Goal: Obtain resource: Download file/media

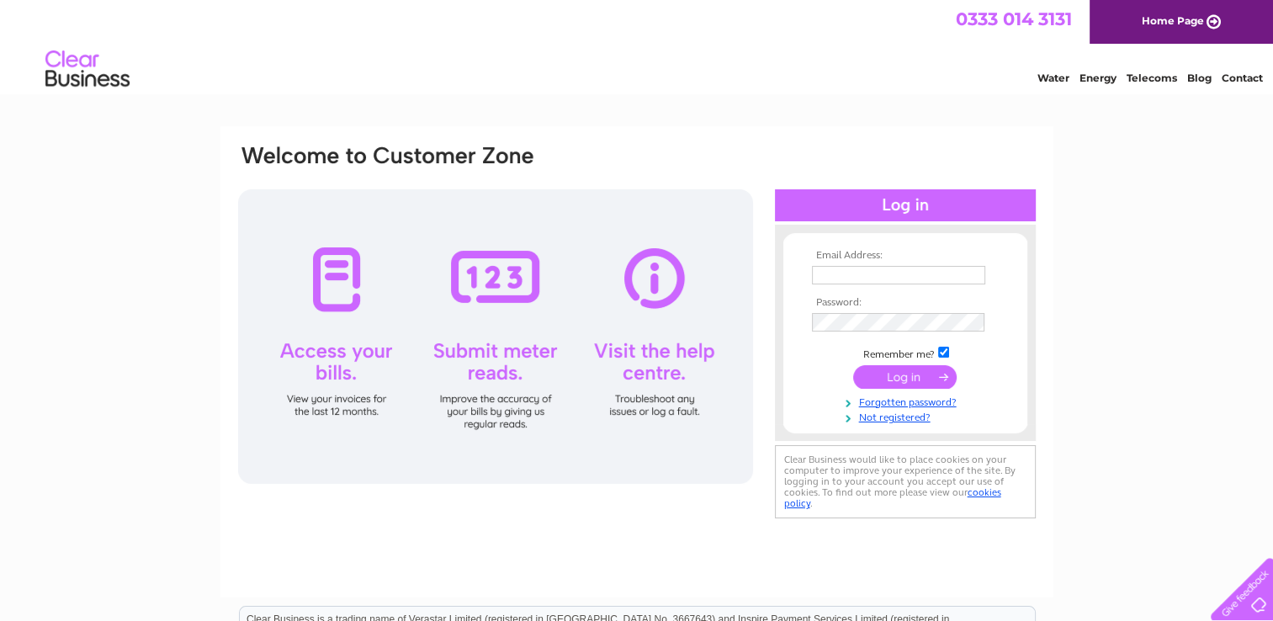
type input "[EMAIL_ADDRESS][PERSON_NAME][DOMAIN_NAME]"
click at [906, 372] on input "submit" at bounding box center [905, 377] width 104 height 24
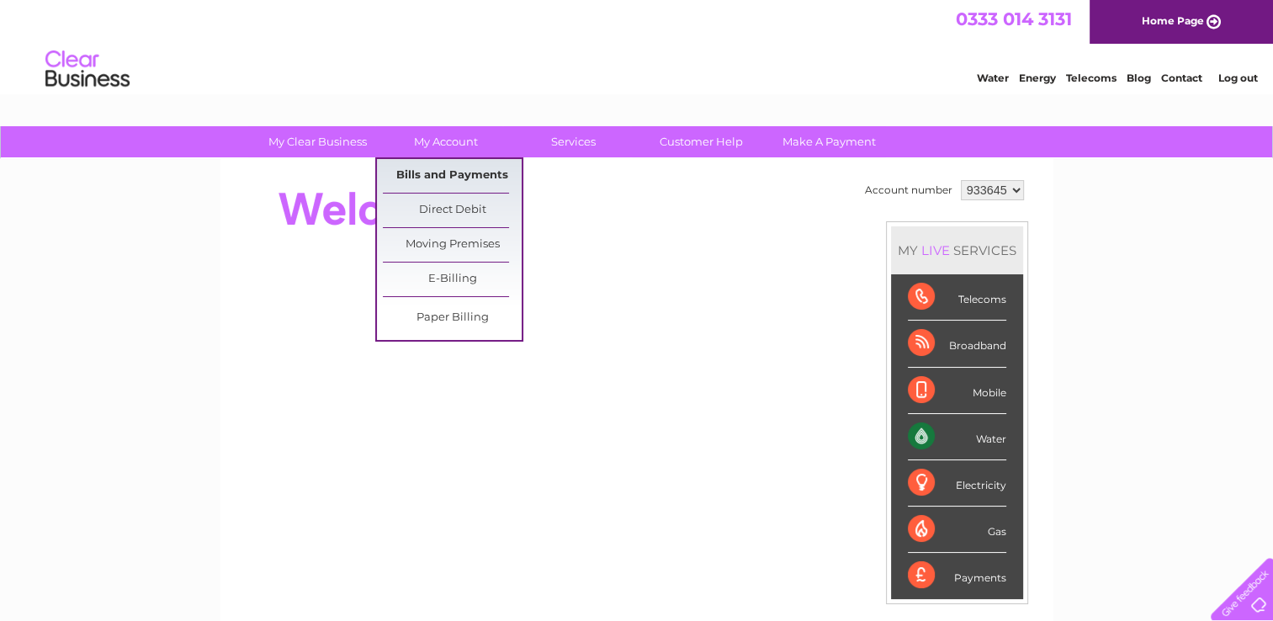
click at [433, 180] on link "Bills and Payments" at bounding box center [452, 176] width 139 height 34
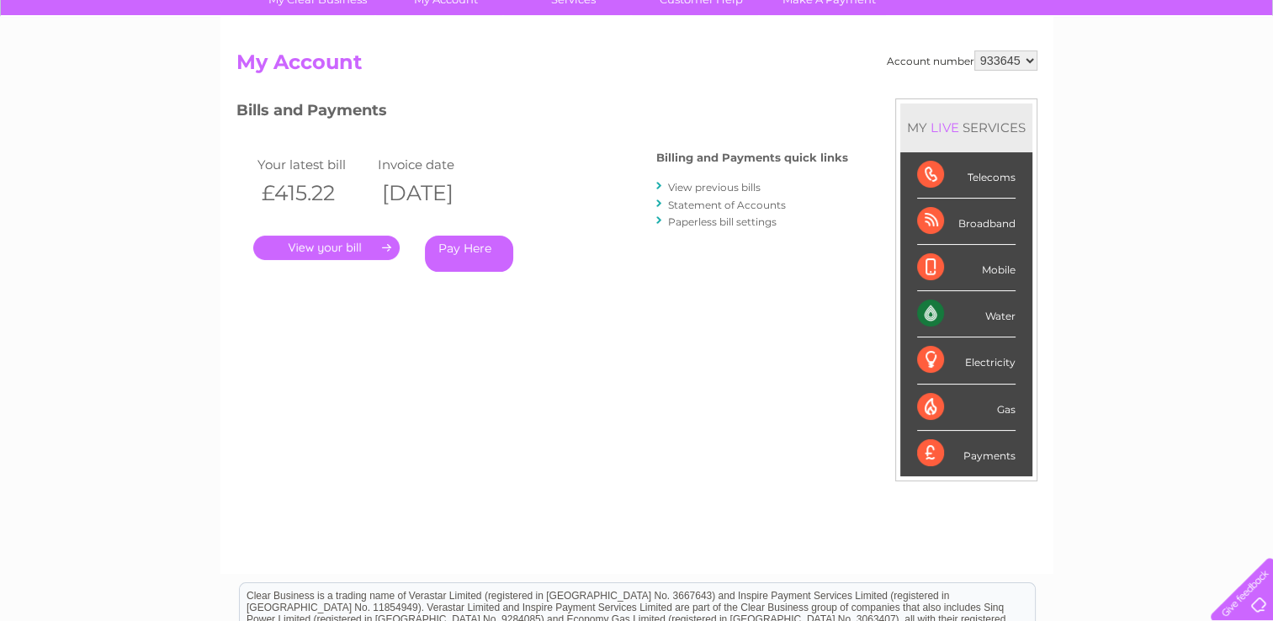
scroll to position [168, 0]
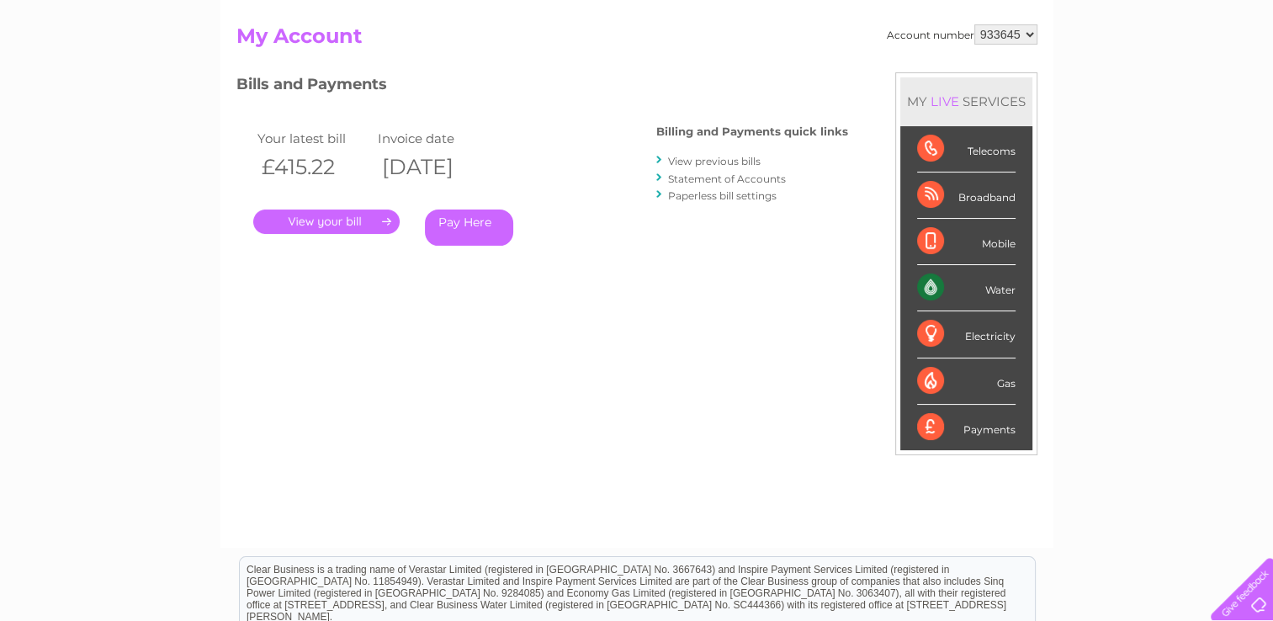
click at [719, 162] on link "View previous bills" at bounding box center [714, 161] width 93 height 13
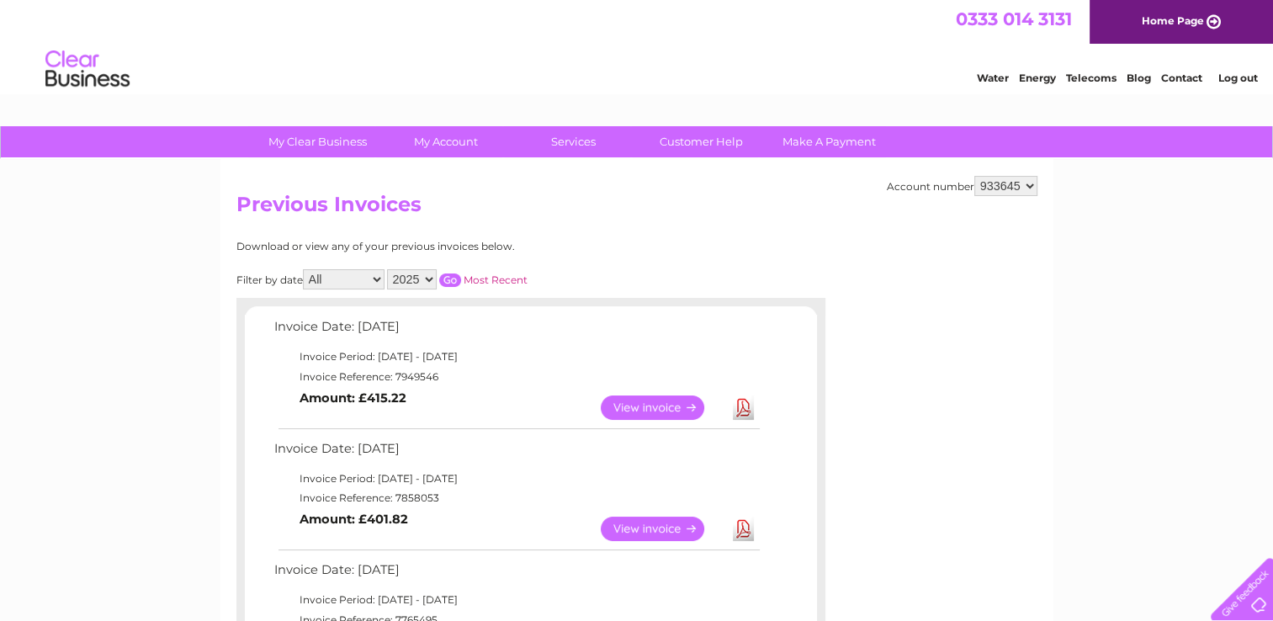
click at [655, 531] on link "View" at bounding box center [663, 529] width 124 height 24
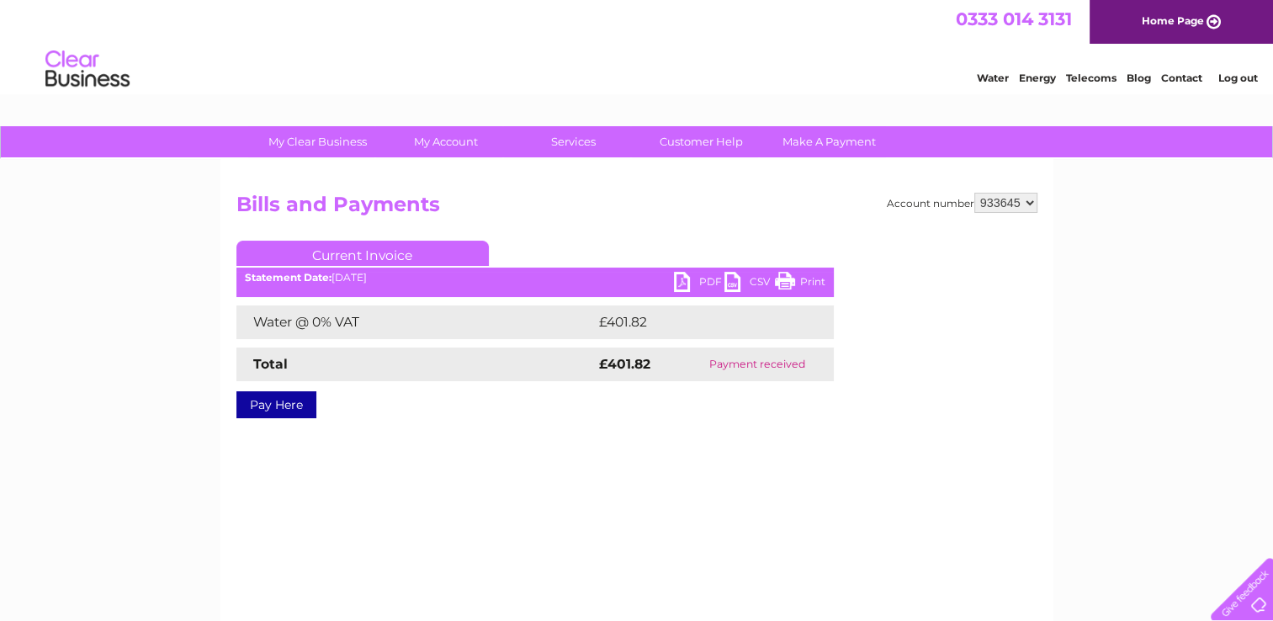
click at [687, 275] on link "PDF" at bounding box center [699, 284] width 51 height 24
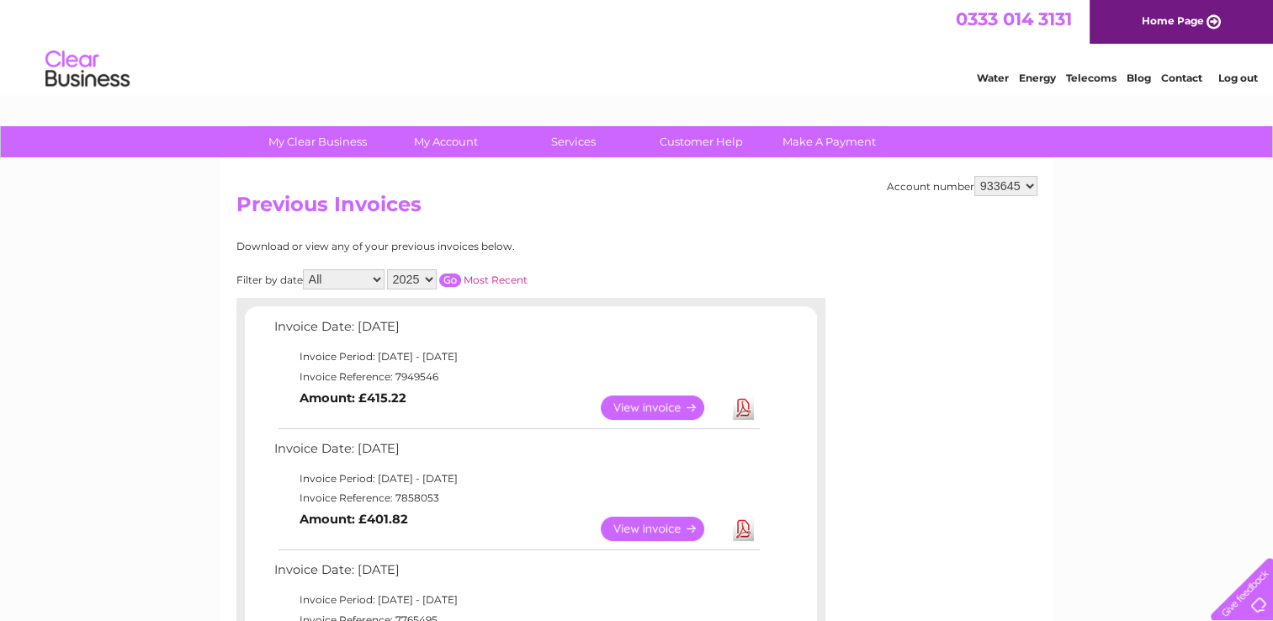
click at [688, 405] on link "View" at bounding box center [663, 408] width 124 height 24
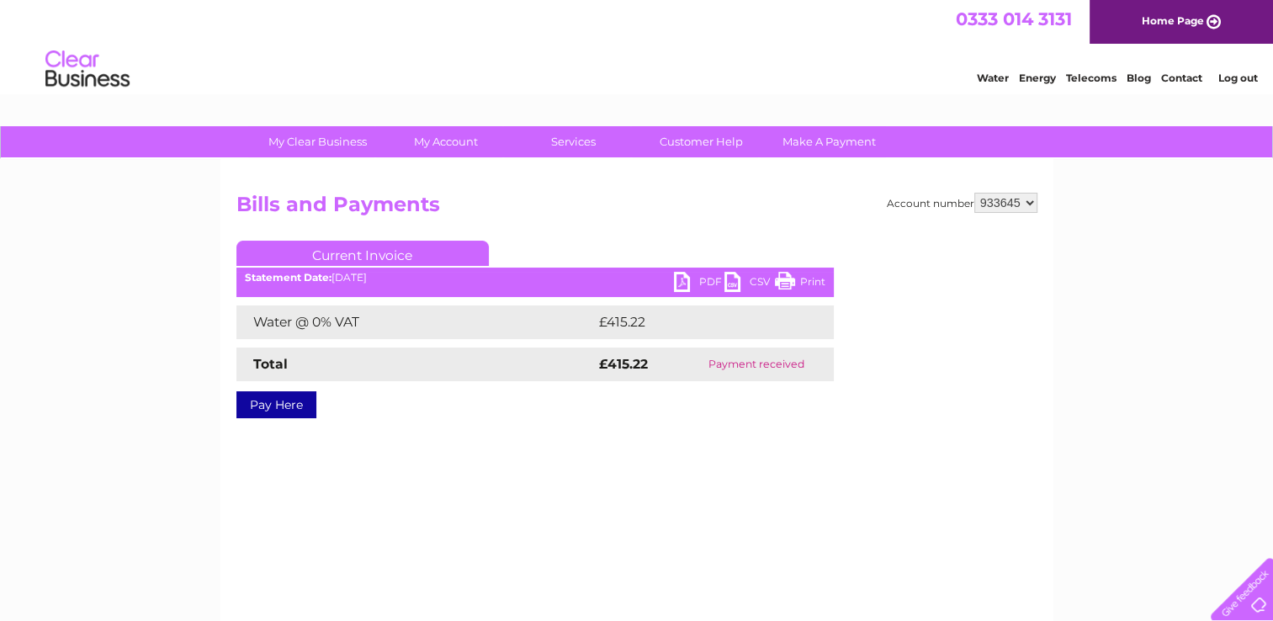
click at [677, 275] on link "PDF" at bounding box center [699, 284] width 51 height 24
